Goal: Navigation & Orientation: Go to known website

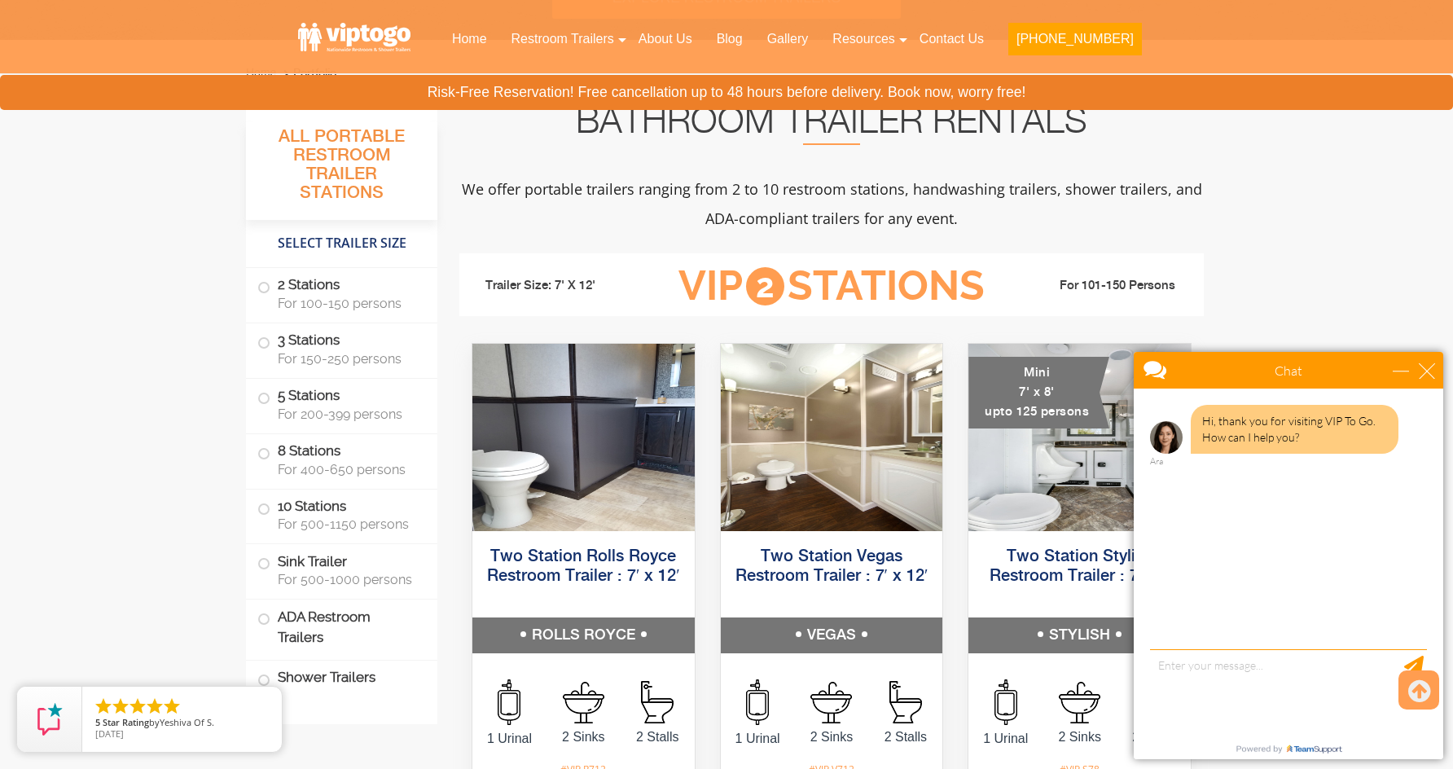
scroll to position [560, 0]
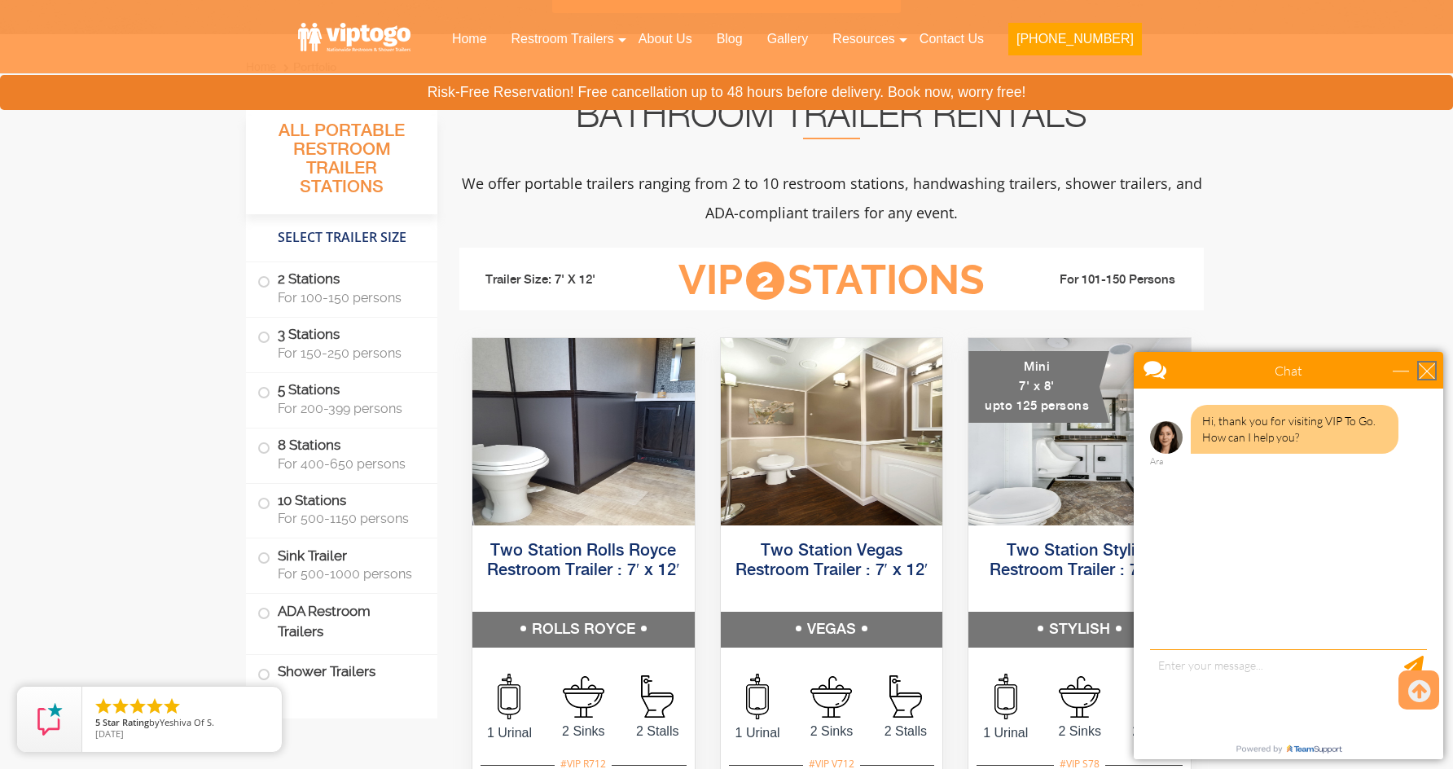
click at [1433, 369] on div "close" at bounding box center [1427, 371] width 16 height 16
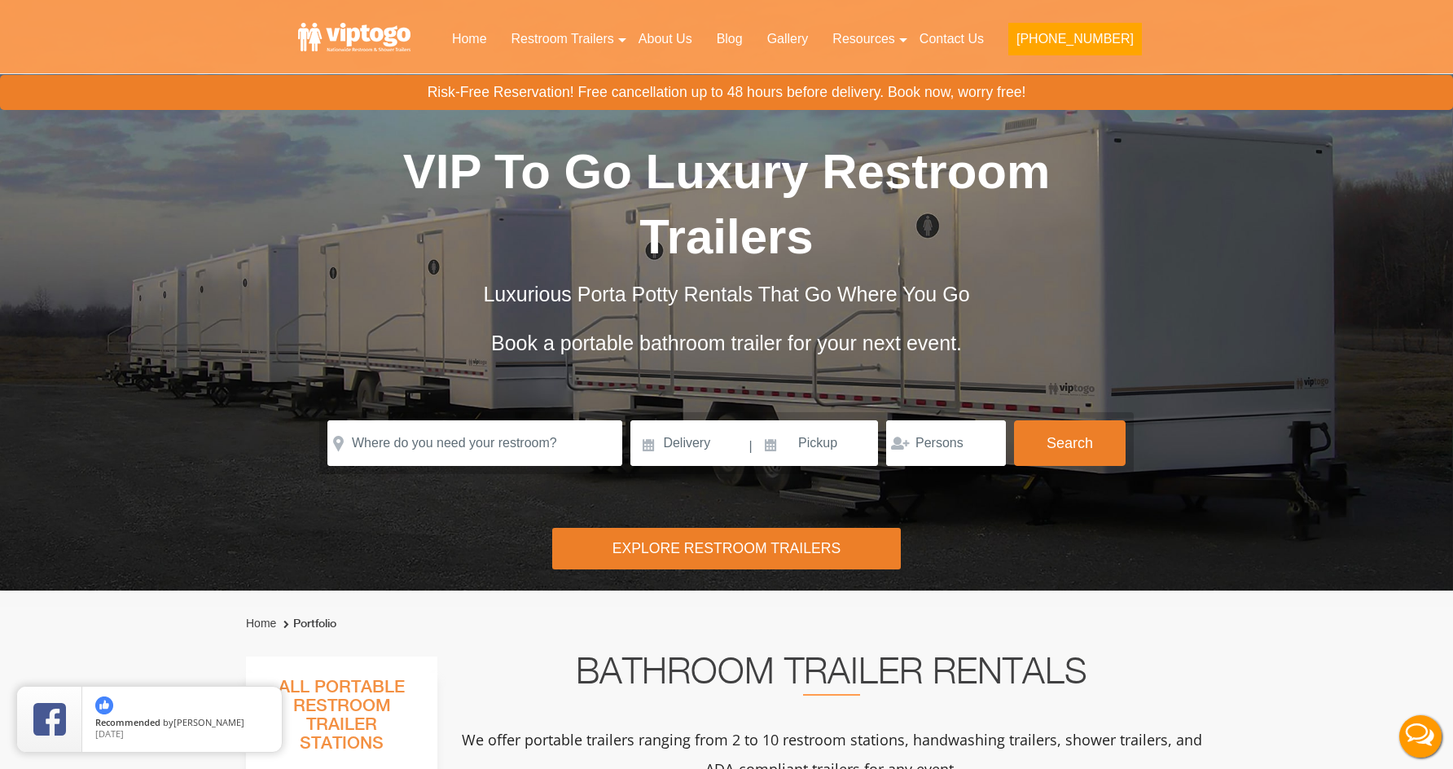
scroll to position [0, 0]
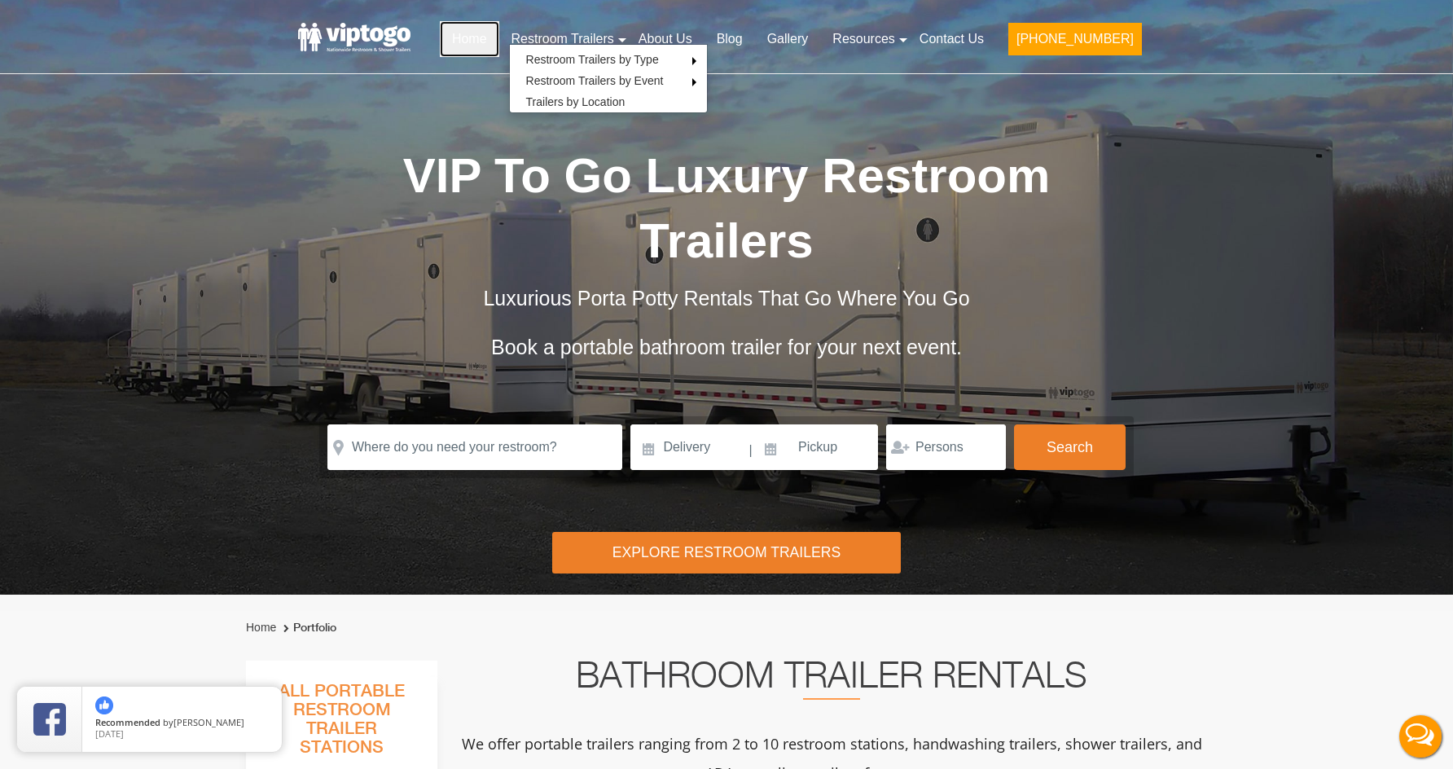
click at [499, 42] on link "Home" at bounding box center [469, 39] width 59 height 36
